Goal: Task Accomplishment & Management: Manage account settings

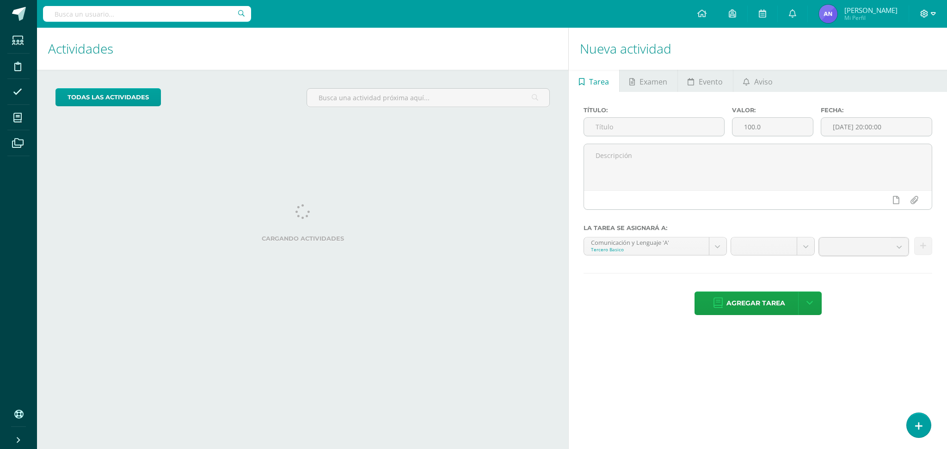
click at [932, 15] on icon at bounding box center [933, 14] width 5 height 8
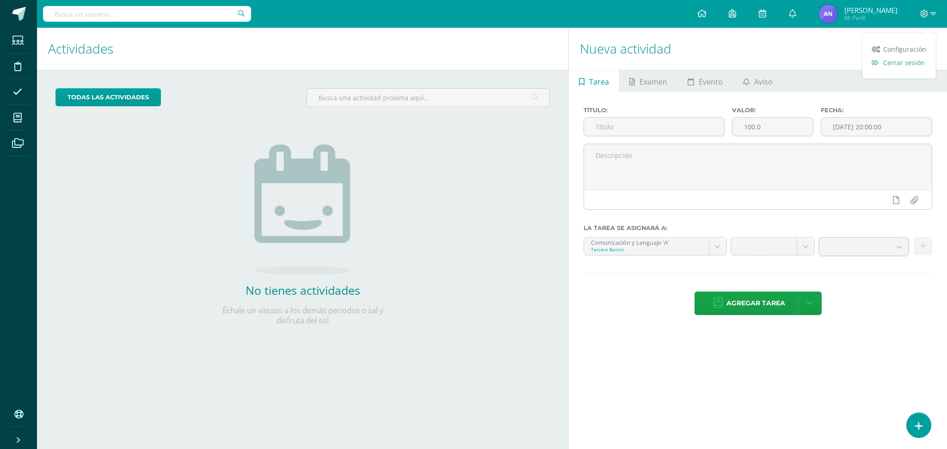
click at [916, 62] on span "Cerrar sesión" at bounding box center [904, 62] width 42 height 9
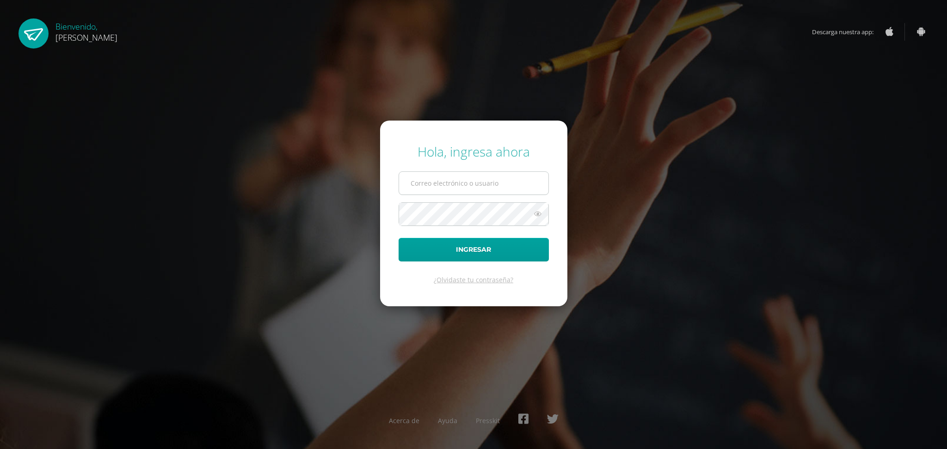
click at [525, 178] on input "text" at bounding box center [473, 183] width 149 height 23
